Goal: Information Seeking & Learning: Learn about a topic

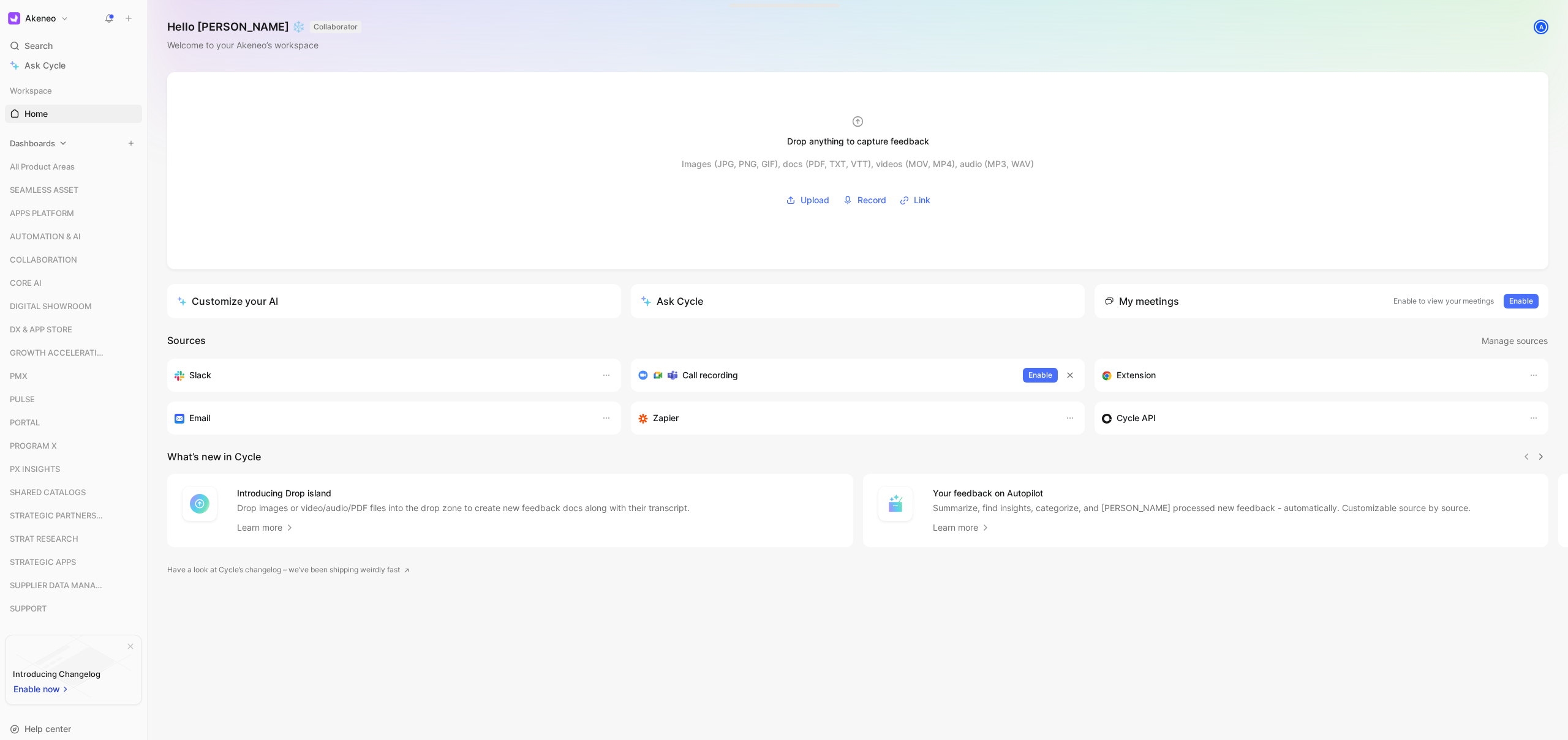
click at [31, 142] on span "Dashboards" at bounding box center [32, 143] width 45 height 12
click at [75, 182] on span "Open Feature Requests" at bounding box center [71, 186] width 94 height 12
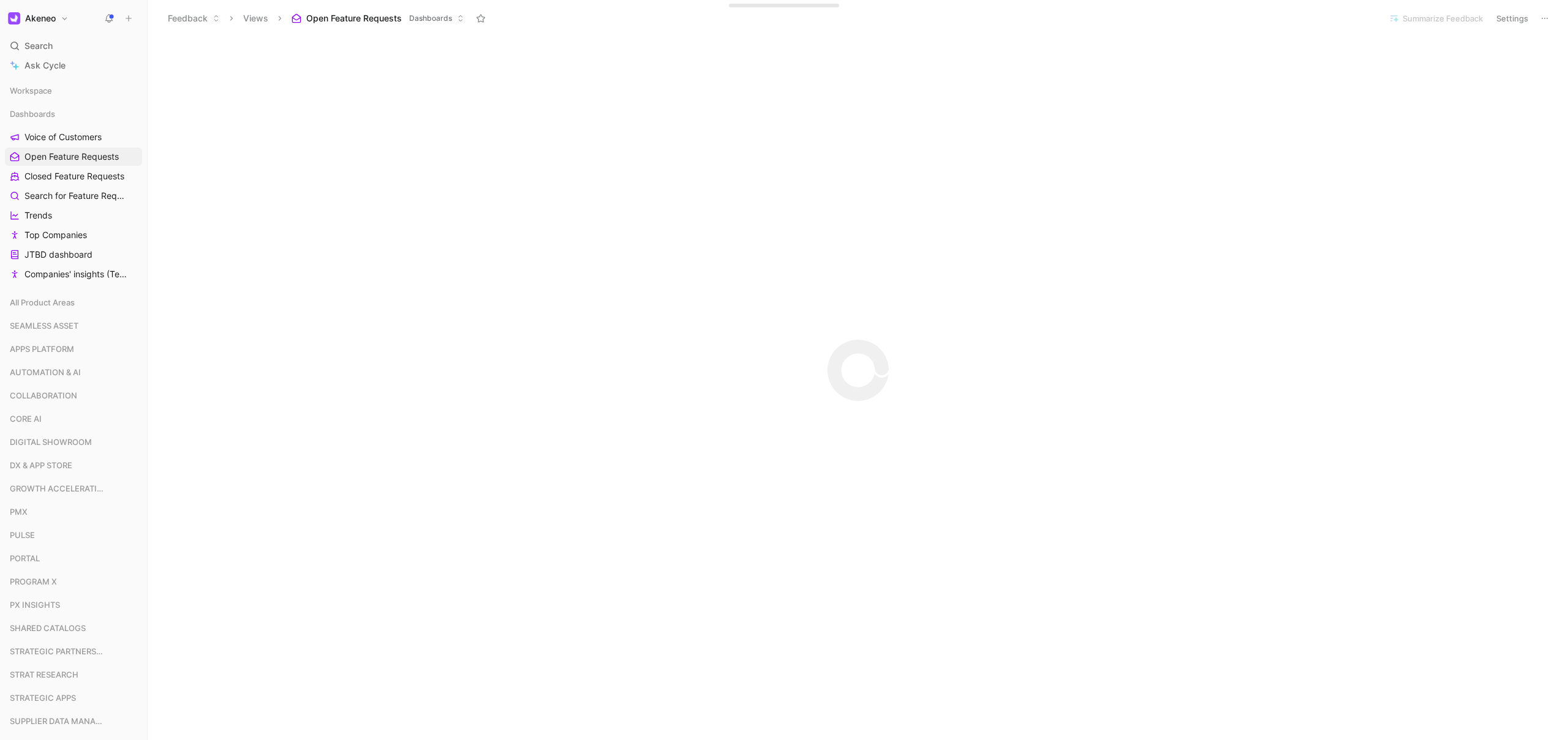
click at [456, 19] on button "Open Feature Requests Dashboards" at bounding box center [378, 18] width 184 height 18
click at [1287, 382] on div "Initializing..." at bounding box center [858, 678] width 1421 height 1283
click at [48, 325] on span "SEAMLESS ASSET" at bounding box center [44, 326] width 68 height 12
click at [34, 530] on span "CORE AI" at bounding box center [26, 525] width 32 height 12
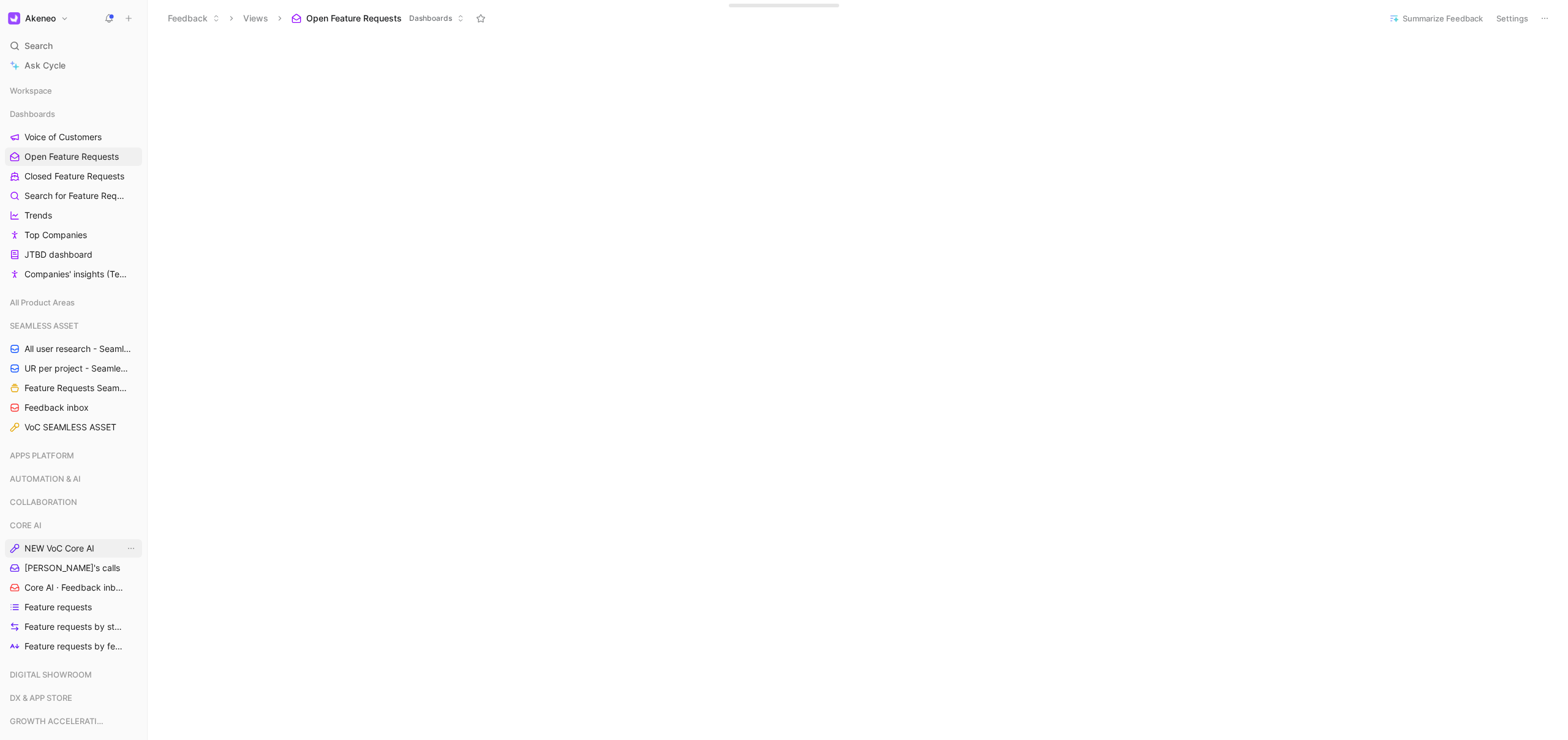
click at [48, 551] on span "NEW VoC Core AI" at bounding box center [60, 548] width 70 height 12
click at [43, 610] on span "Feature requests" at bounding box center [58, 607] width 67 height 12
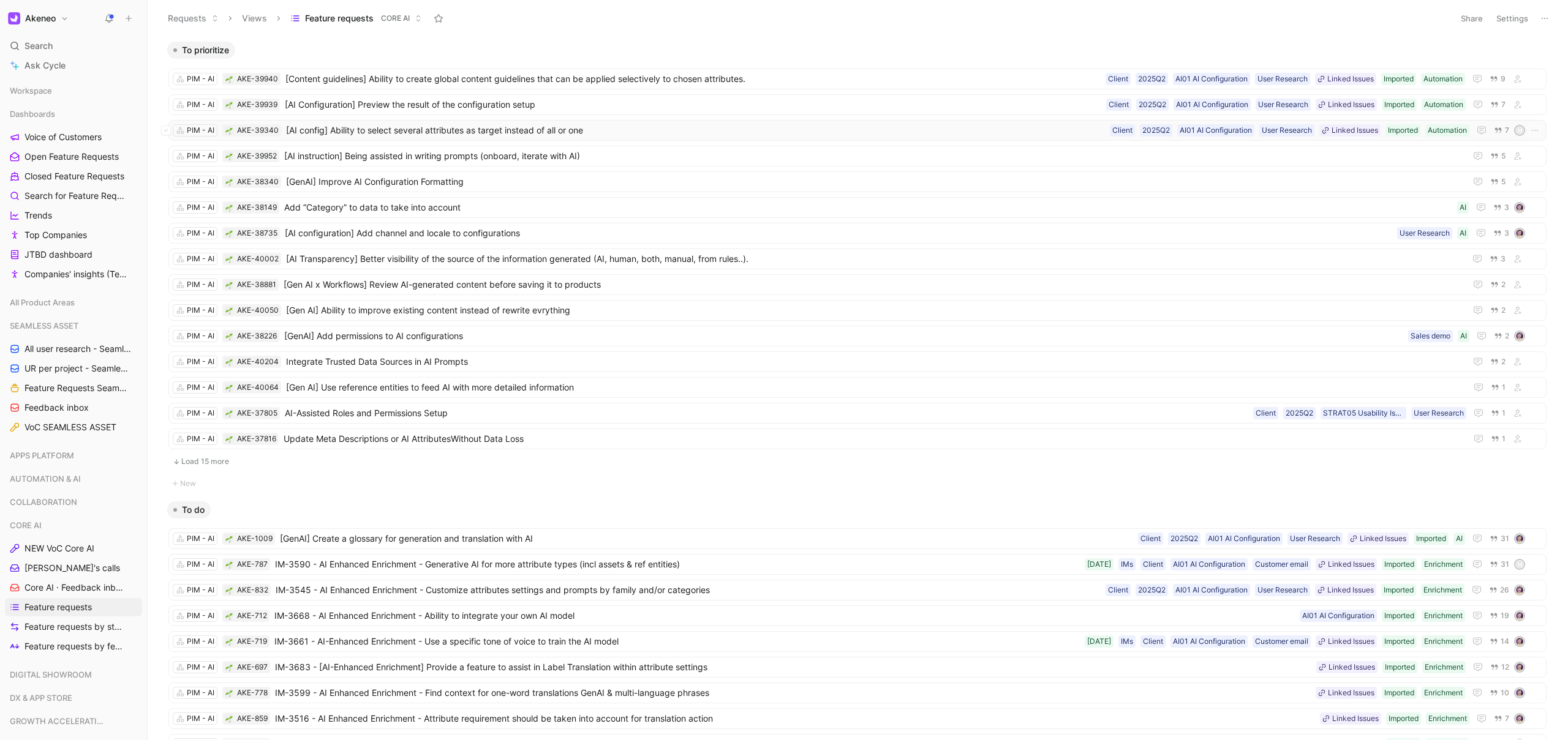
click at [548, 133] on span "[AI config] Ability to select several attributes as target instead of all or one" at bounding box center [696, 130] width 819 height 15
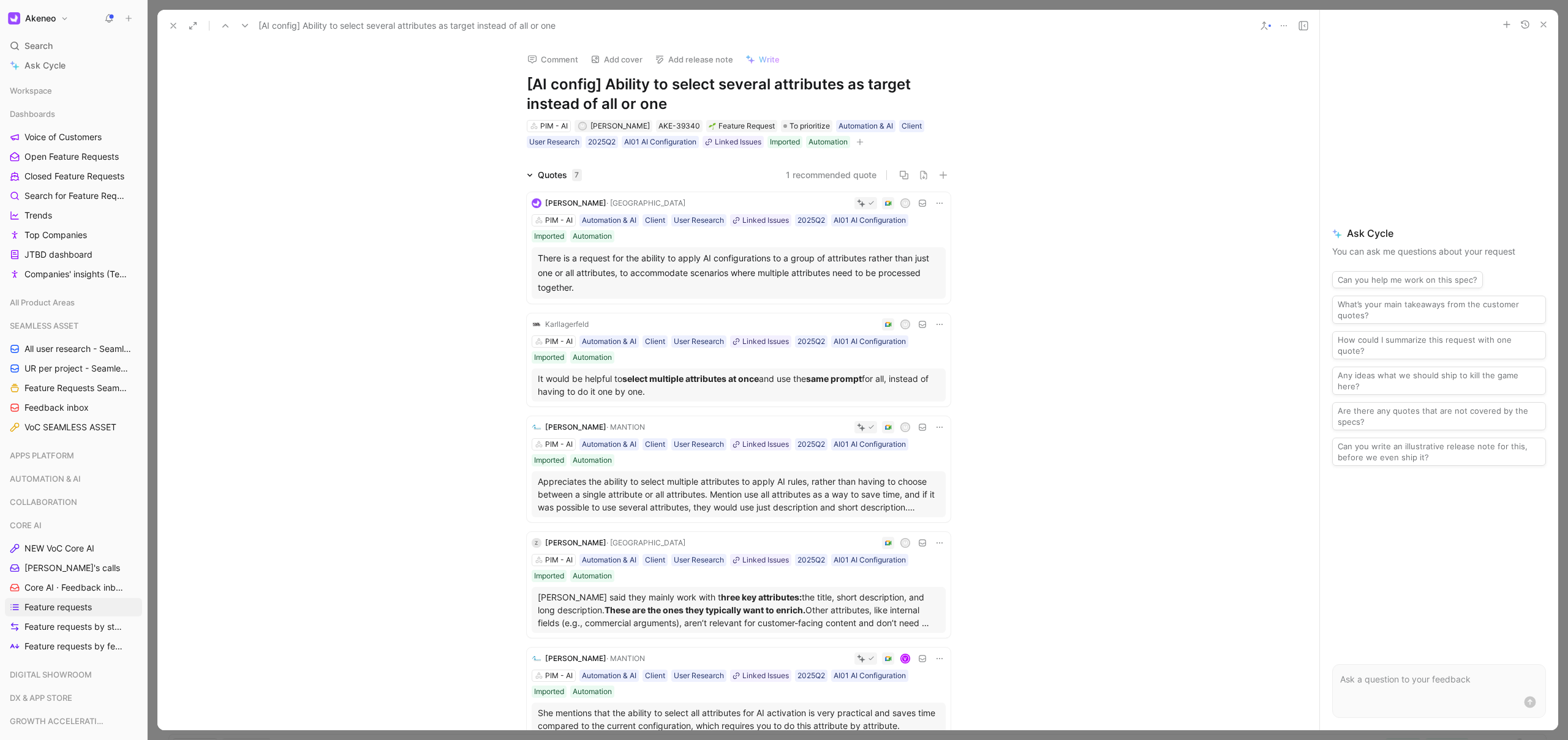
click at [174, 29] on icon at bounding box center [173, 25] width 9 height 9
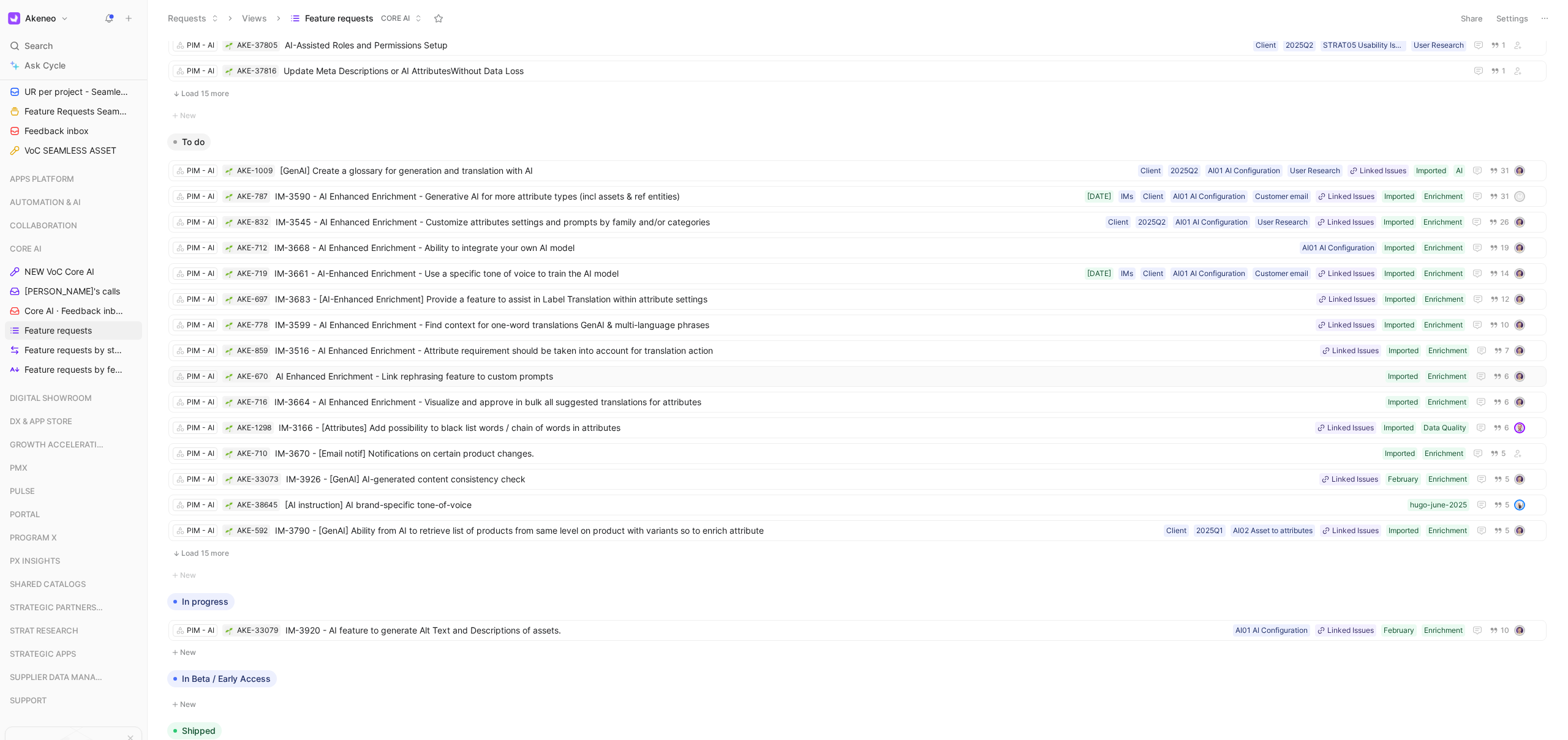
scroll to position [369, 0]
click at [630, 296] on span "IM-3683 - [AI-Enhanced Enrichment] Provide a feature to assist in Label Transla…" at bounding box center [793, 299] width 1037 height 15
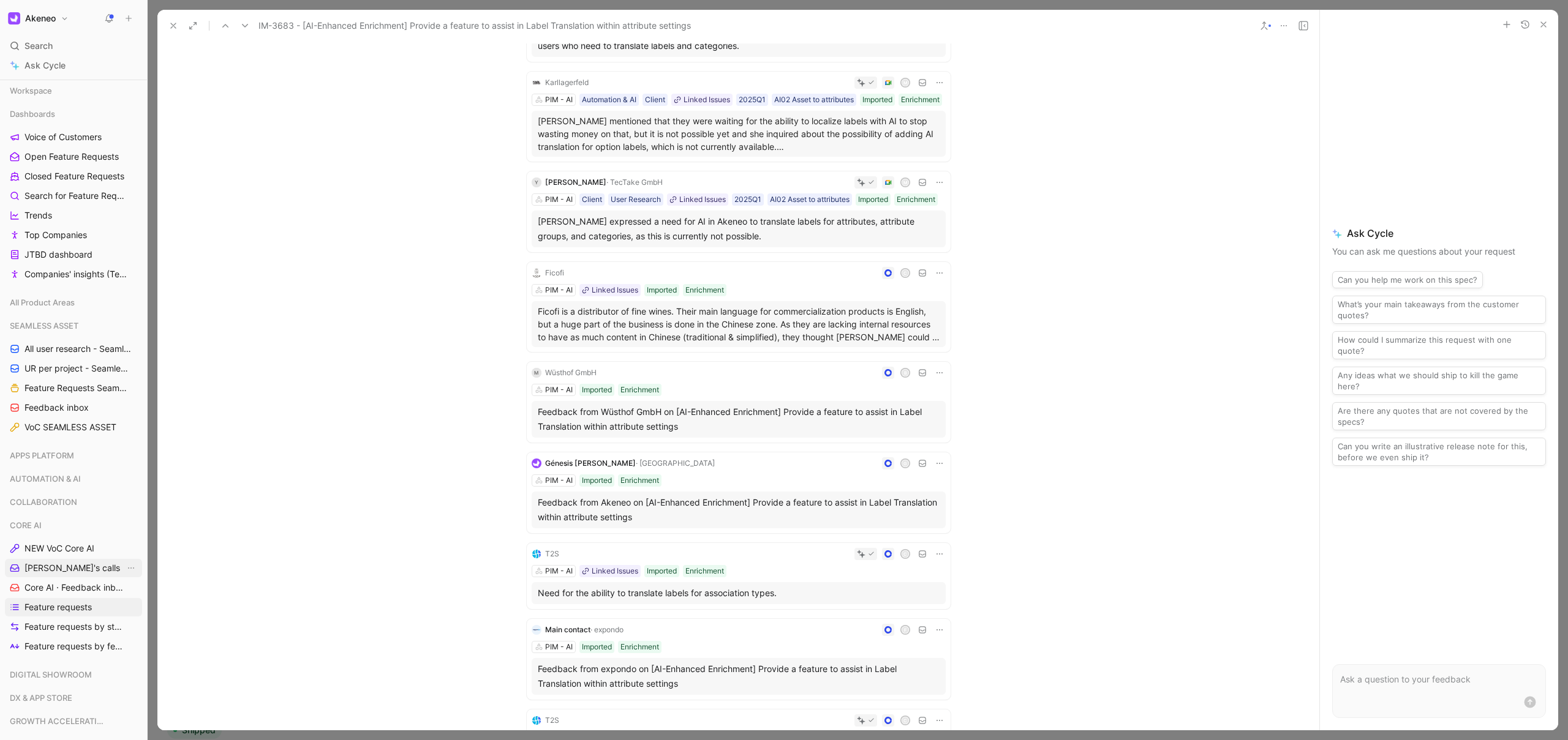
scroll to position [92, 0]
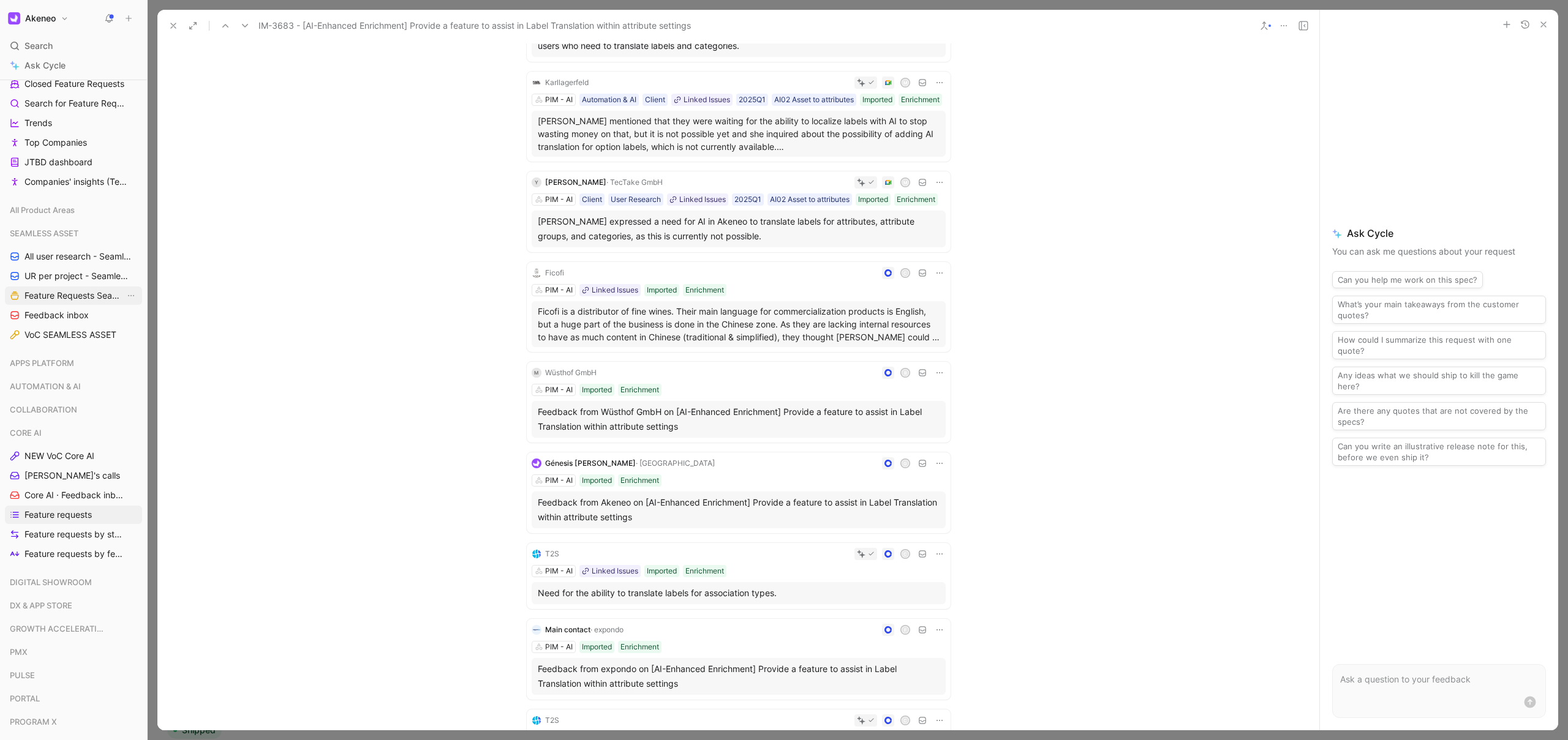
click at [71, 294] on span "Feature Requests Seamless Assets" at bounding box center [75, 296] width 101 height 12
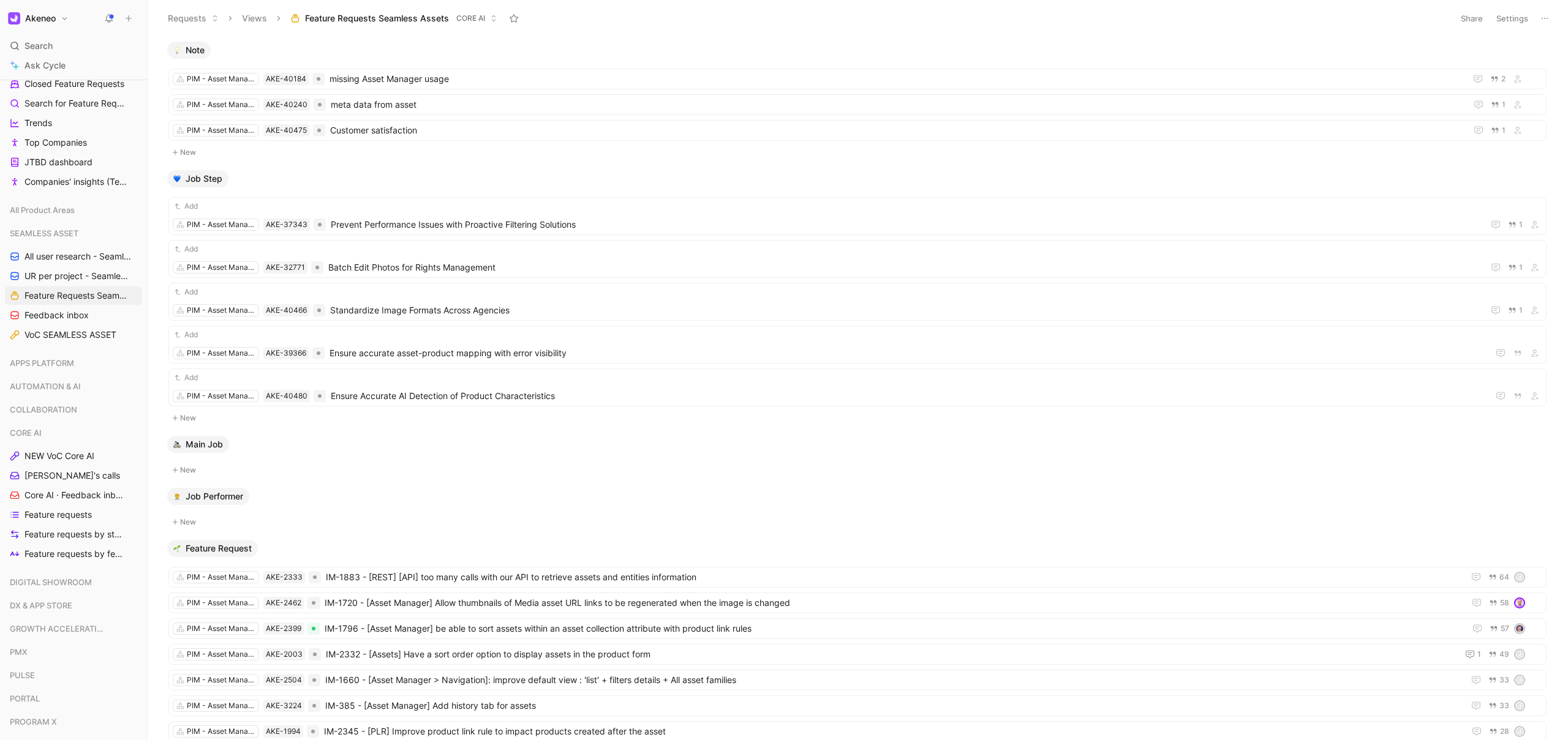
click at [52, 17] on h1 "Akeneo" at bounding box center [40, 18] width 31 height 11
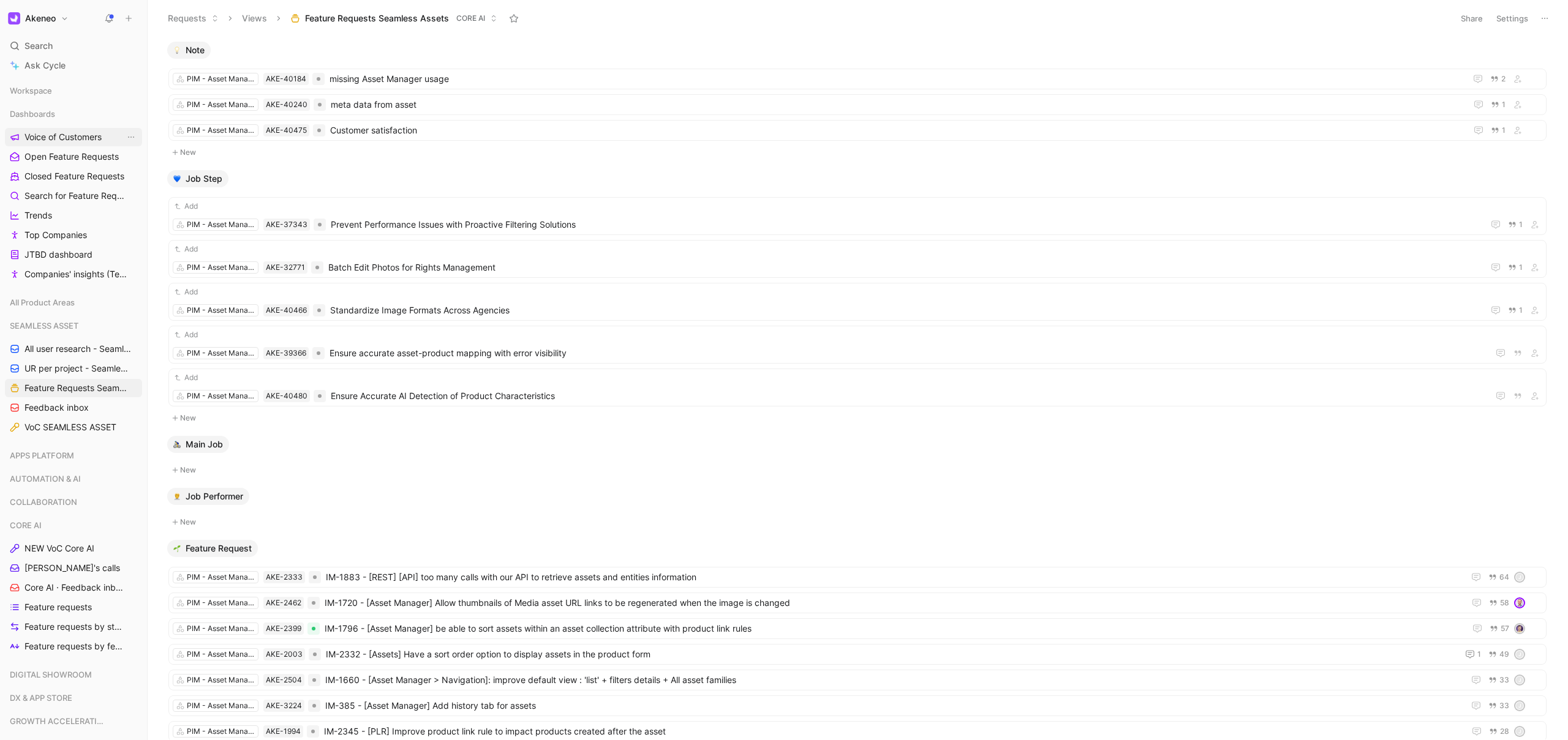
click at [62, 141] on span "Voice of Customers" at bounding box center [63, 137] width 77 height 12
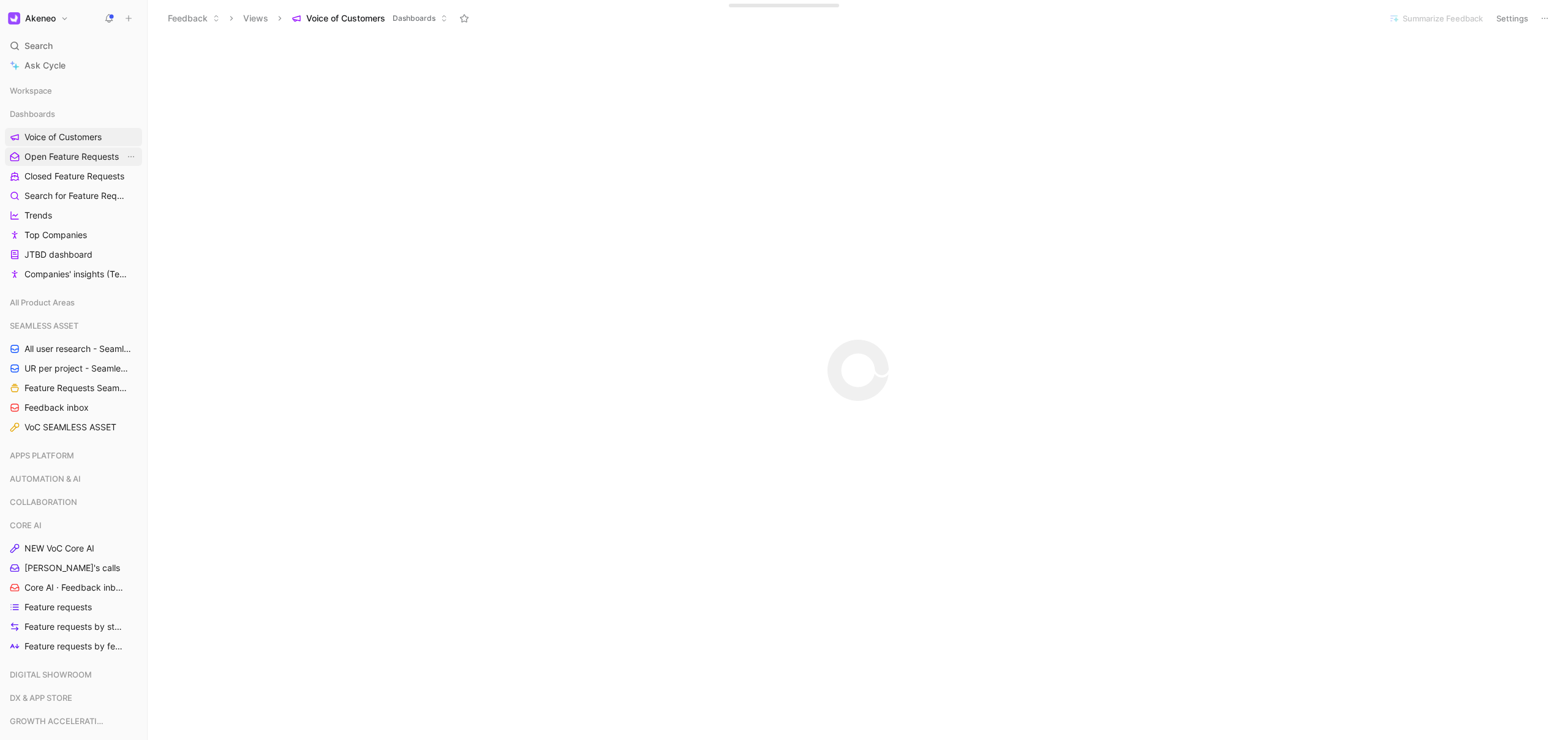
click at [72, 154] on span "Open Feature Requests" at bounding box center [71, 157] width 94 height 12
click at [50, 508] on icon at bounding box center [50, 507] width 9 height 9
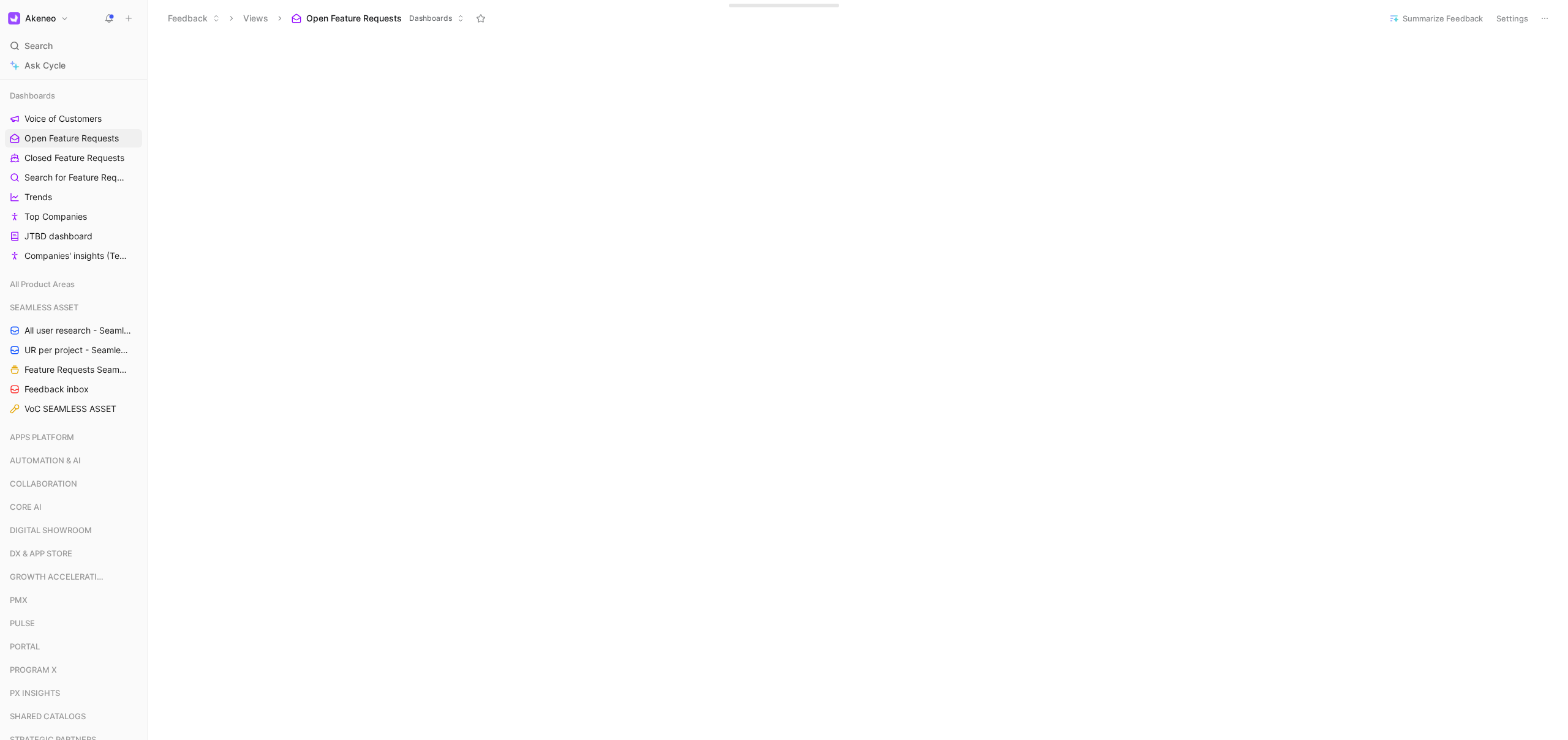
scroll to position [0, 0]
